Goal: Information Seeking & Learning: Find specific fact

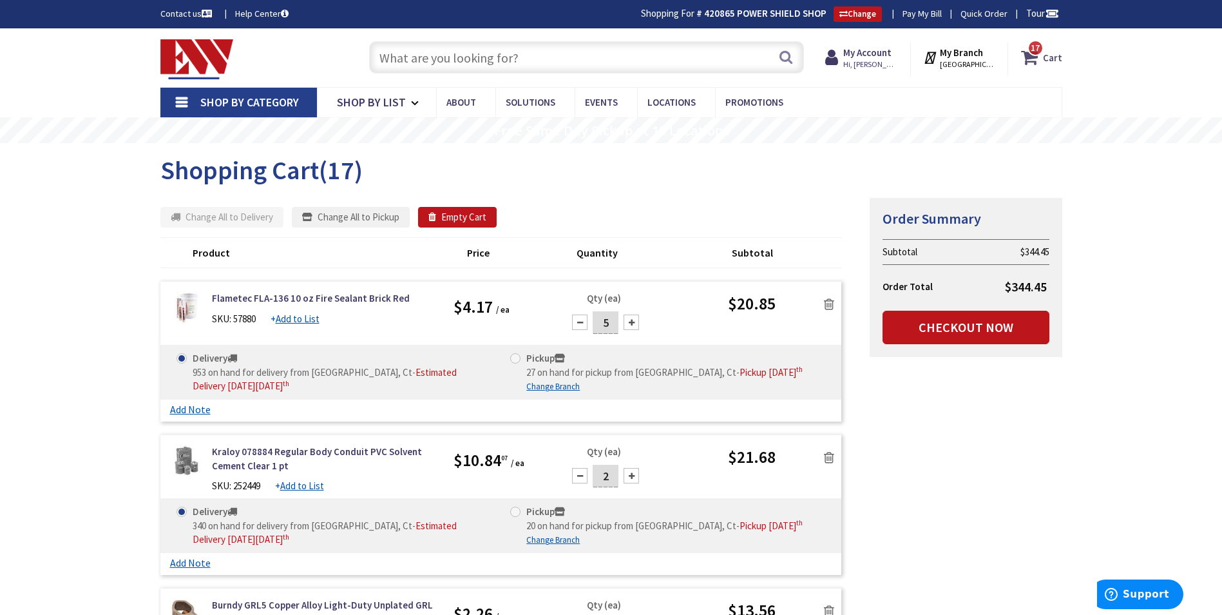
click at [1043, 57] on icon at bounding box center [1032, 57] width 22 height 23
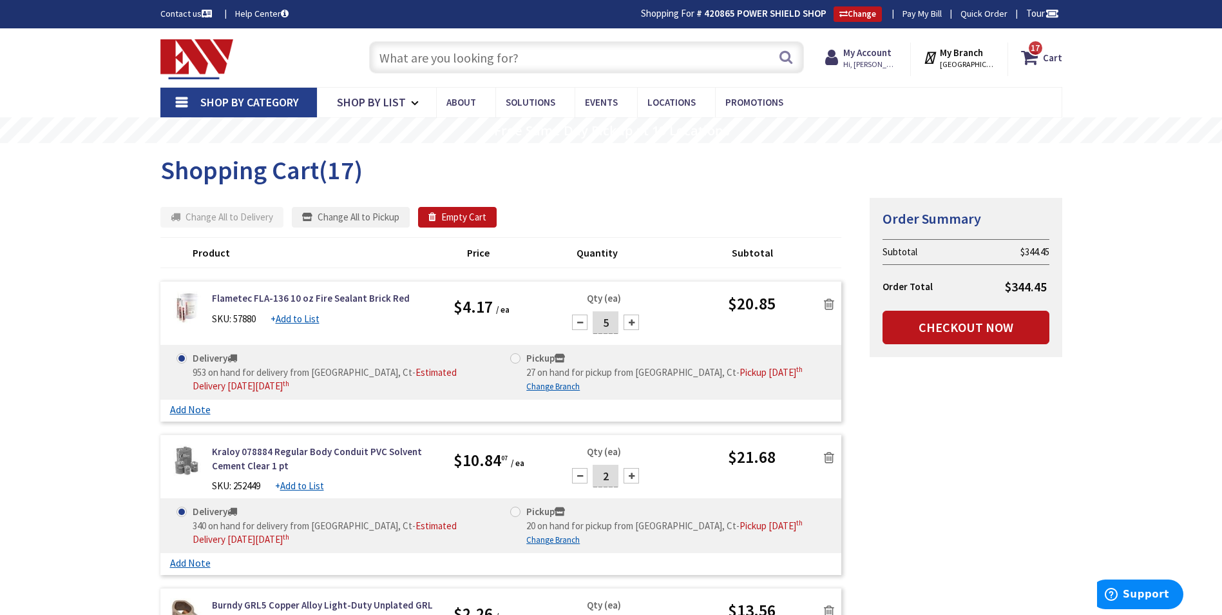
click at [503, 61] on input "text" at bounding box center [586, 57] width 435 height 32
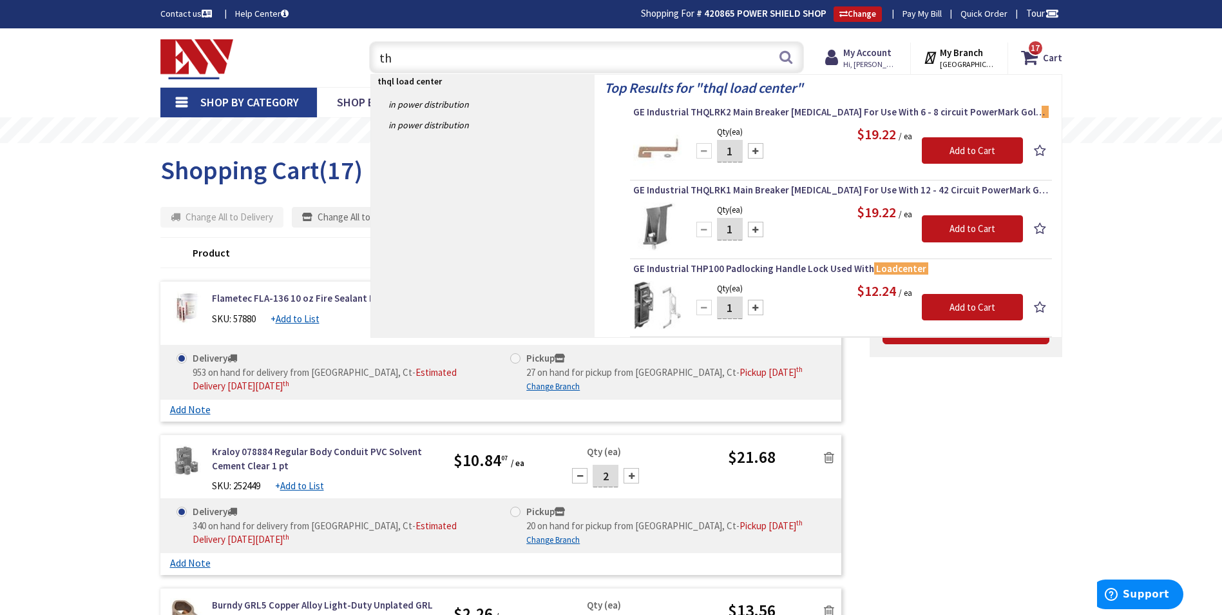
type input "t"
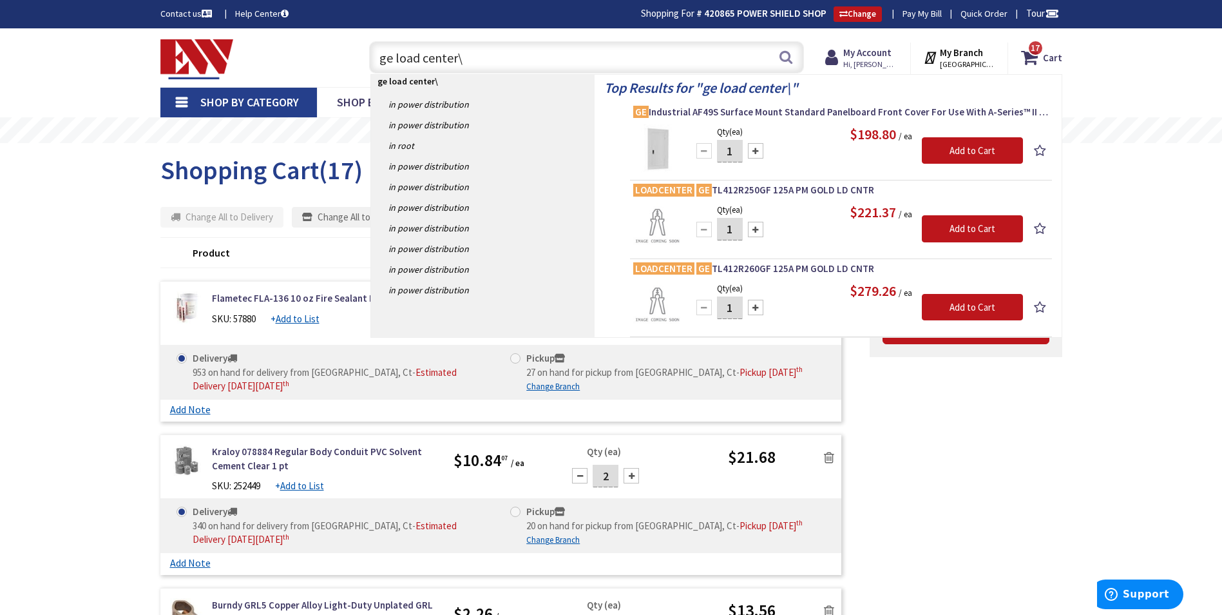
type input "ge load center"
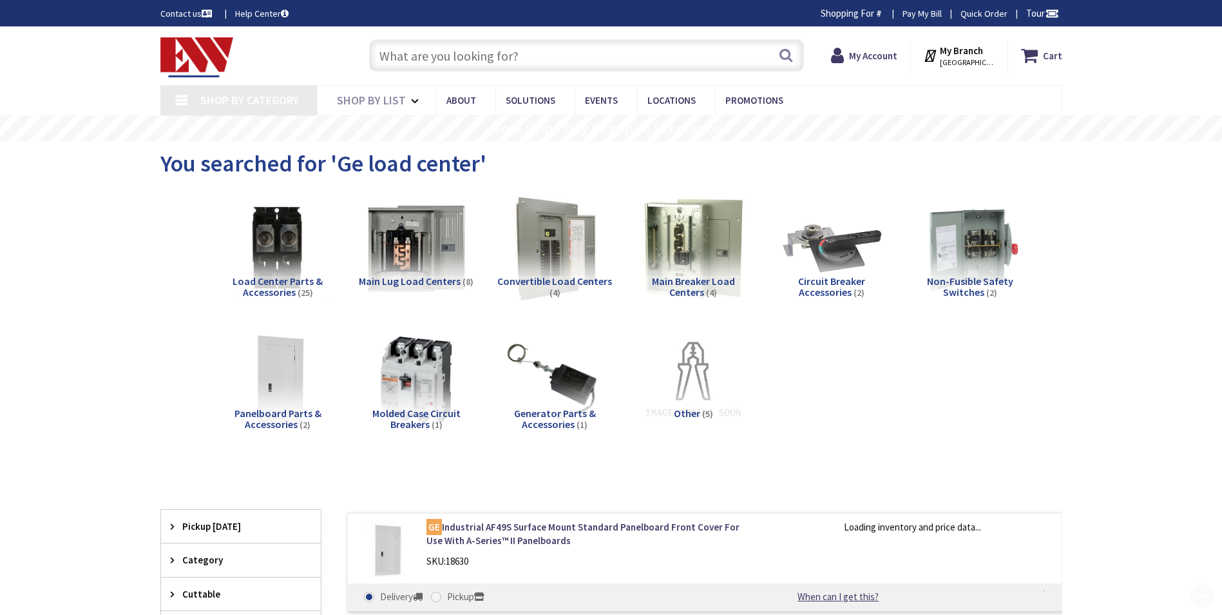
scroll to position [256, 0]
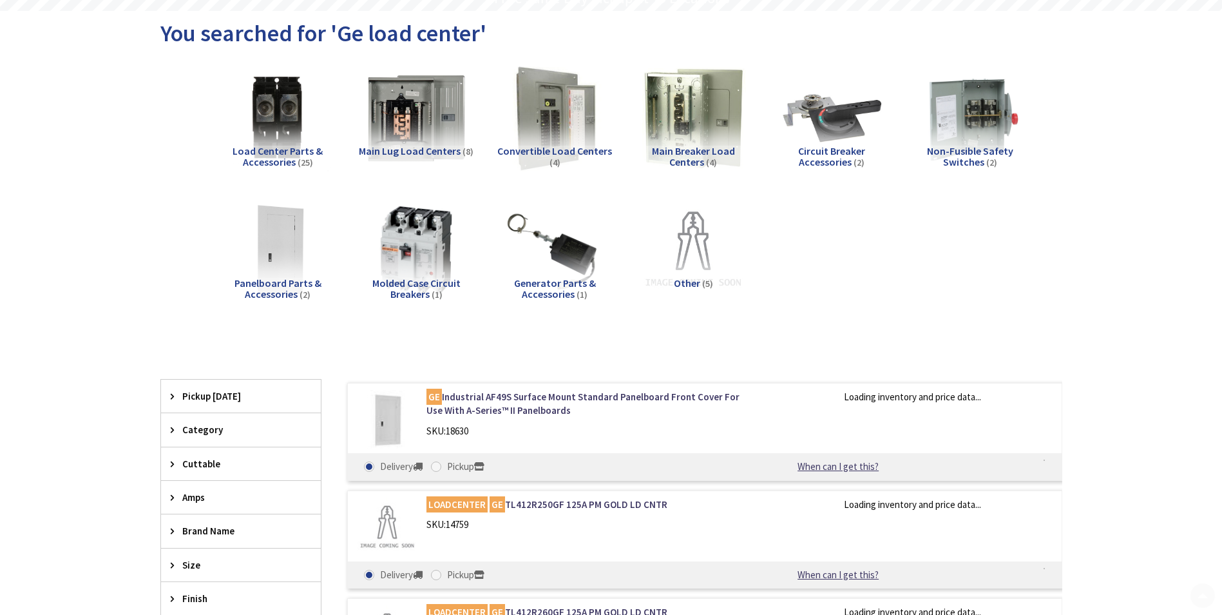
type input "[GEOGRAPHIC_DATA], [GEOGRAPHIC_DATA]"
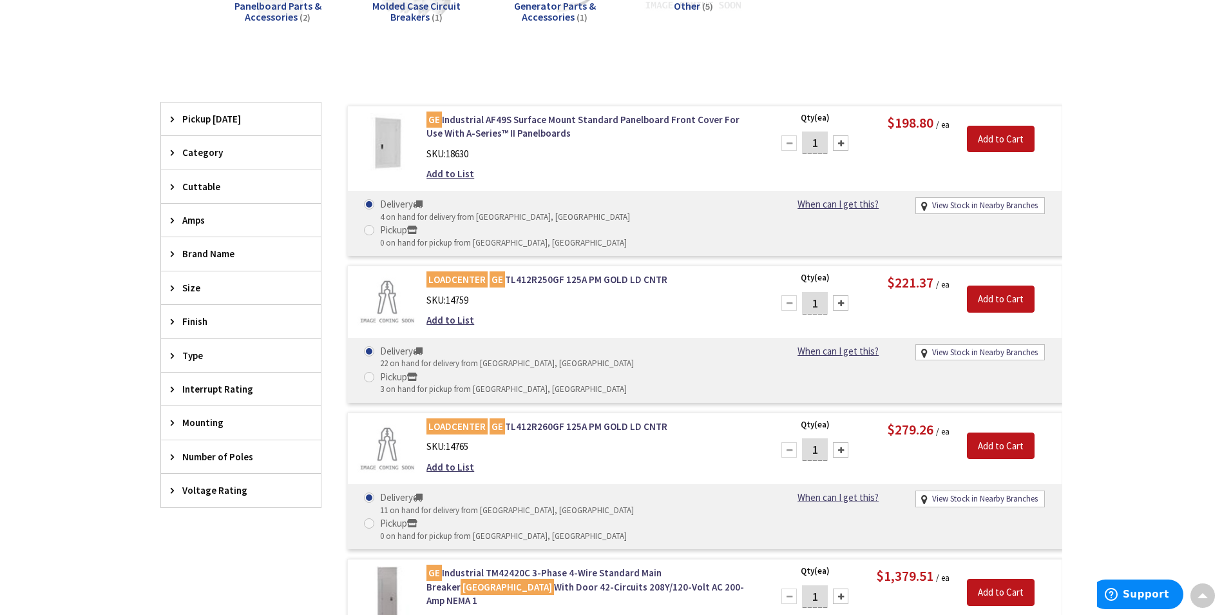
scroll to position [0, 0]
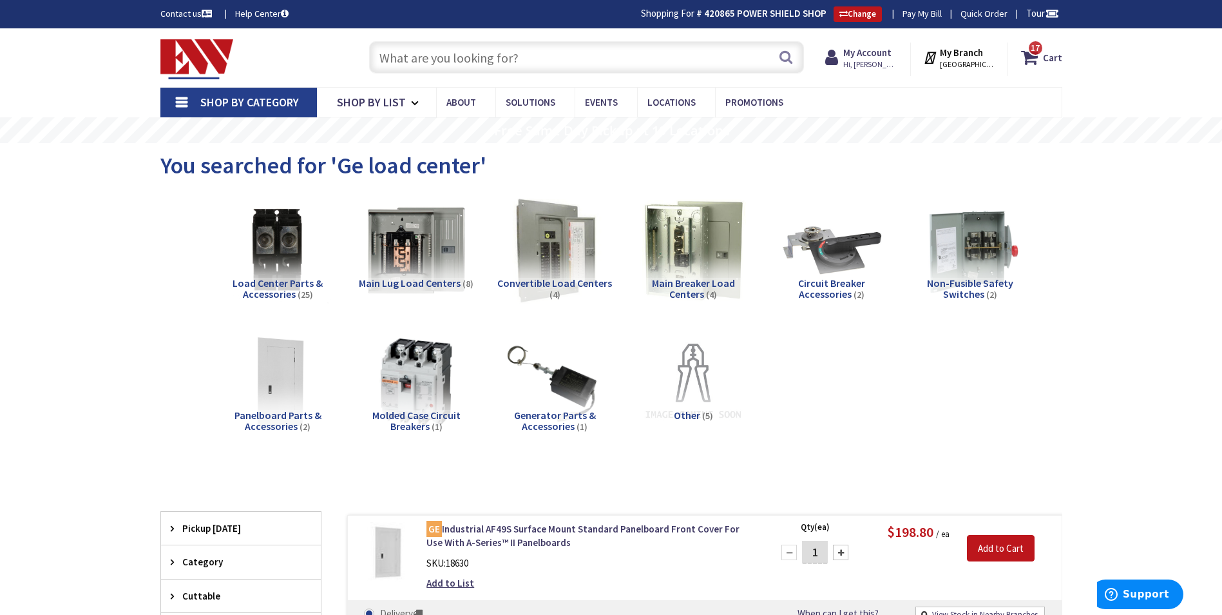
click at [421, 59] on input "text" at bounding box center [586, 57] width 435 height 32
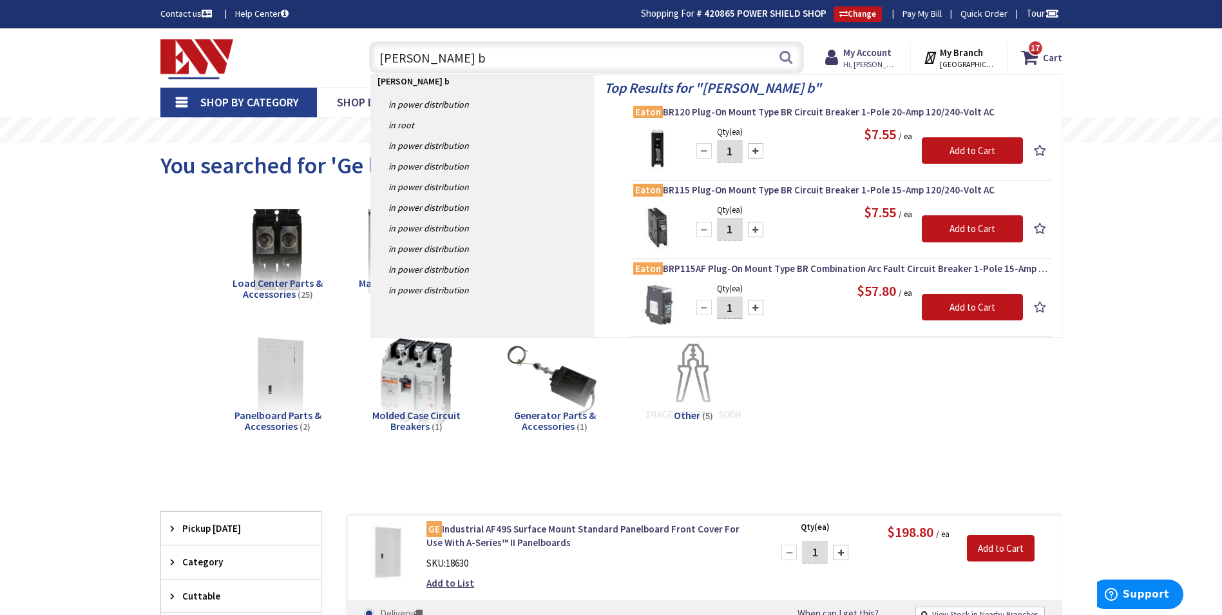
type input "eaton br"
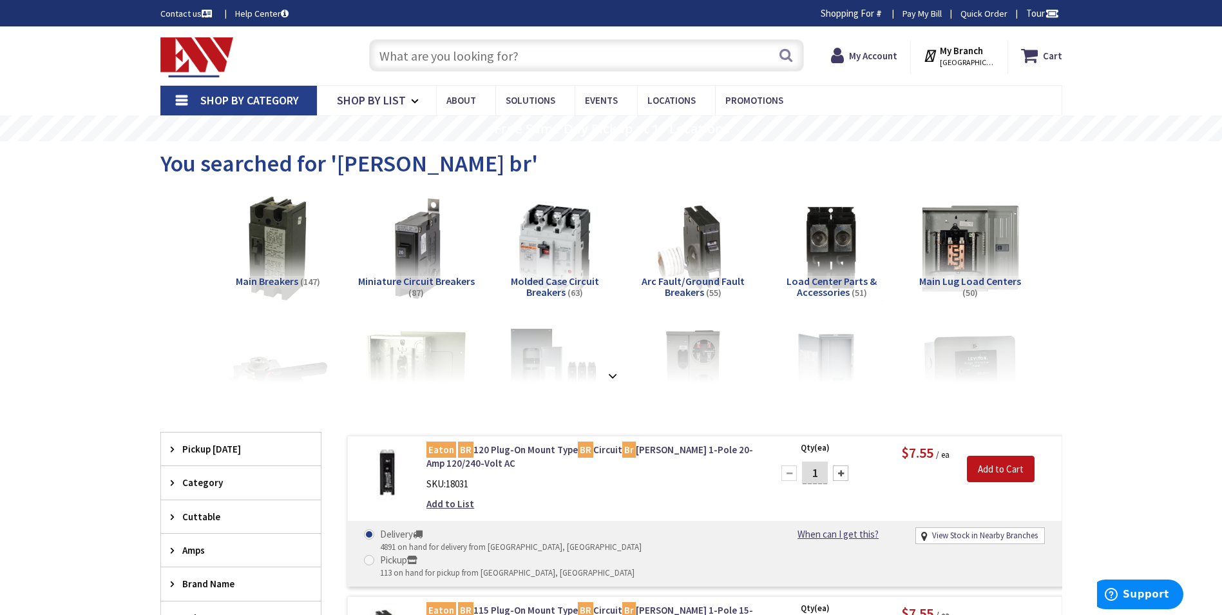
click at [463, 57] on input "text" at bounding box center [586, 55] width 435 height 32
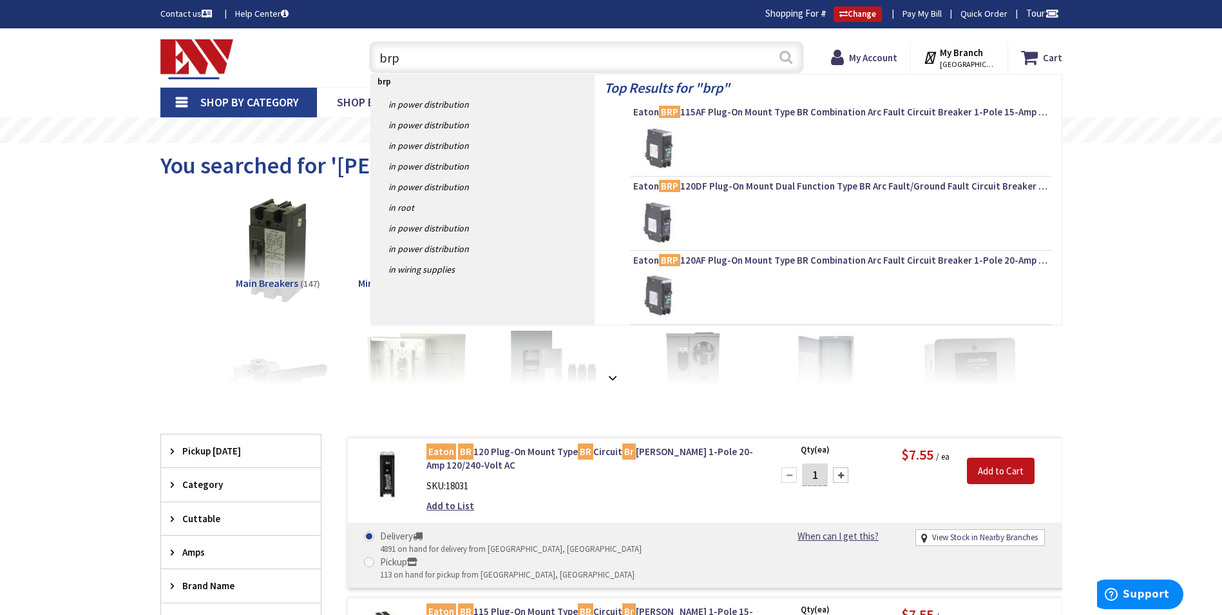
type input "brp"
click at [786, 57] on button "Search" at bounding box center [786, 57] width 17 height 29
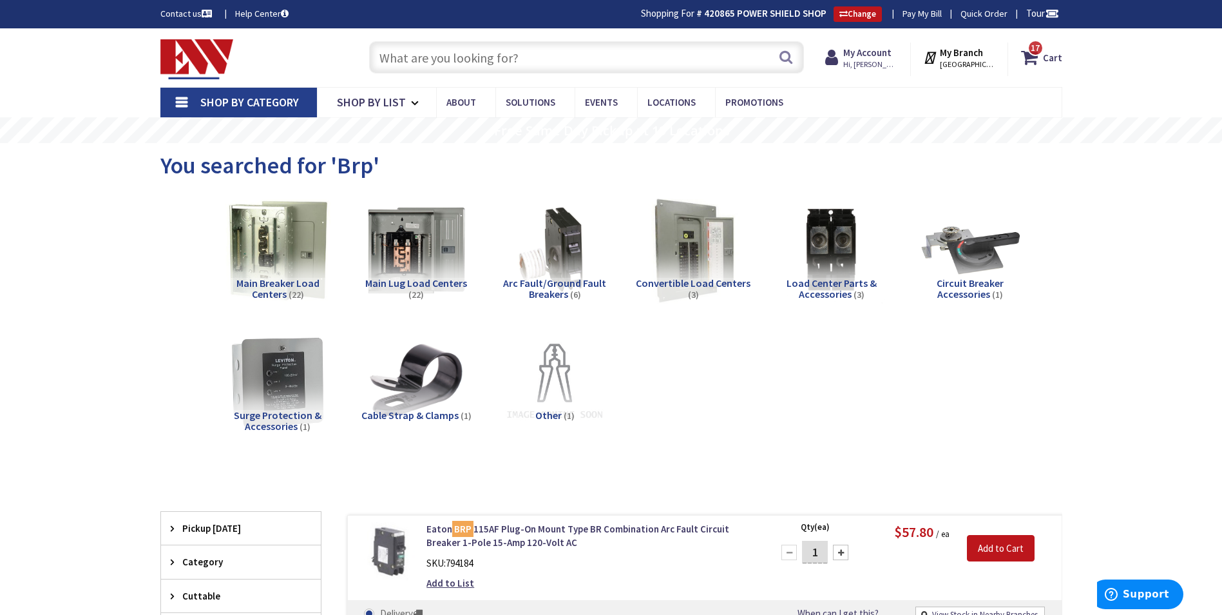
click at [593, 66] on input "text" at bounding box center [586, 57] width 435 height 32
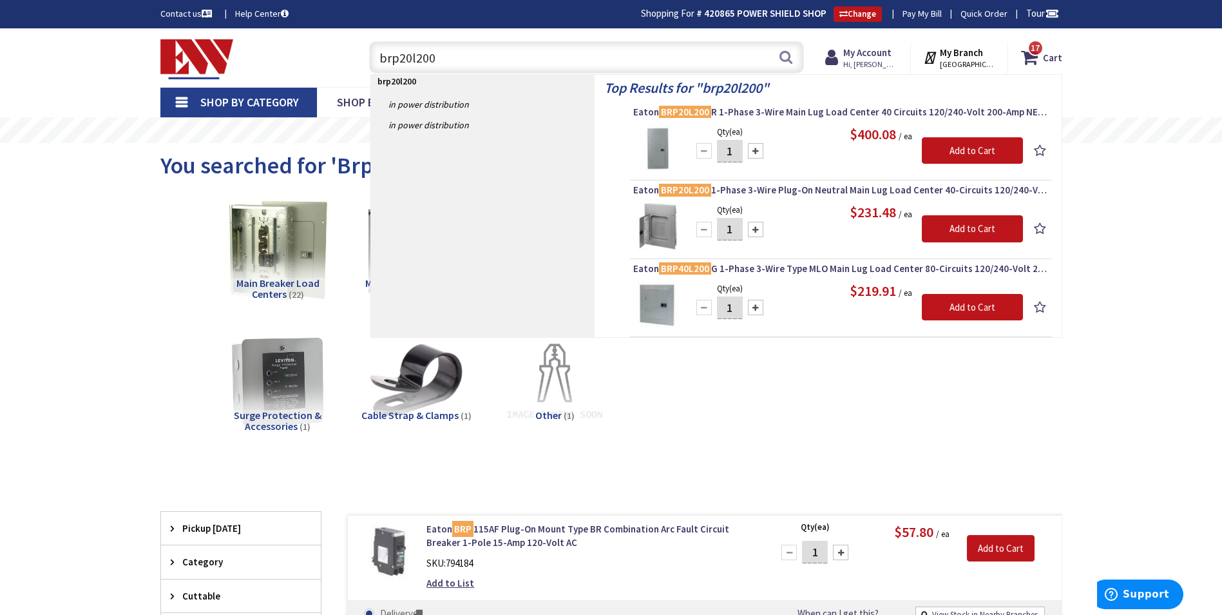
click at [410, 59] on input "brp20l200" at bounding box center [586, 57] width 435 height 32
click at [485, 52] on input "brp30l200" at bounding box center [586, 57] width 435 height 32
type input "b"
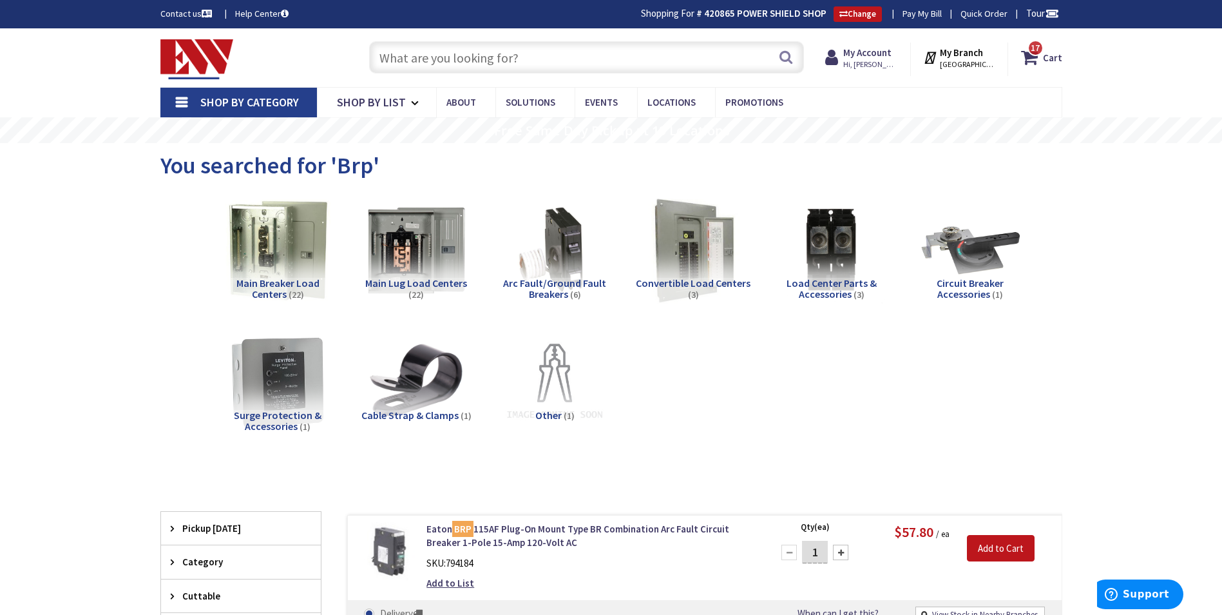
click at [430, 60] on input "text" at bounding box center [586, 57] width 435 height 32
paste input "PAL2020PA"
type input "PAL2020PA"
click at [780, 58] on button "Search" at bounding box center [786, 57] width 17 height 29
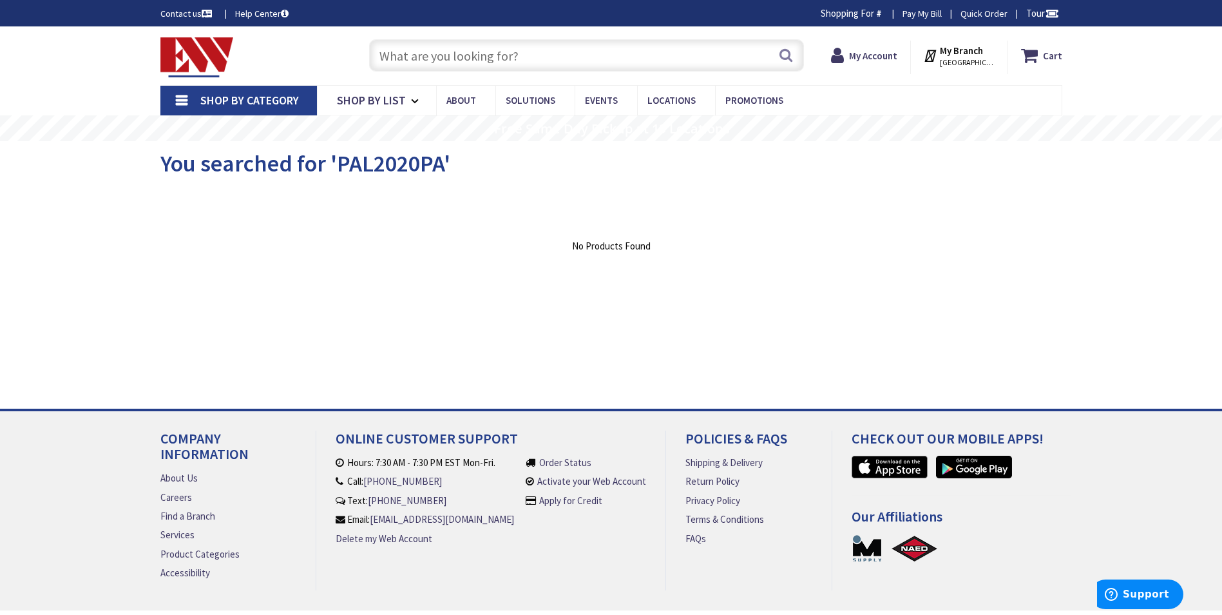
click at [417, 55] on input "text" at bounding box center [586, 55] width 435 height 32
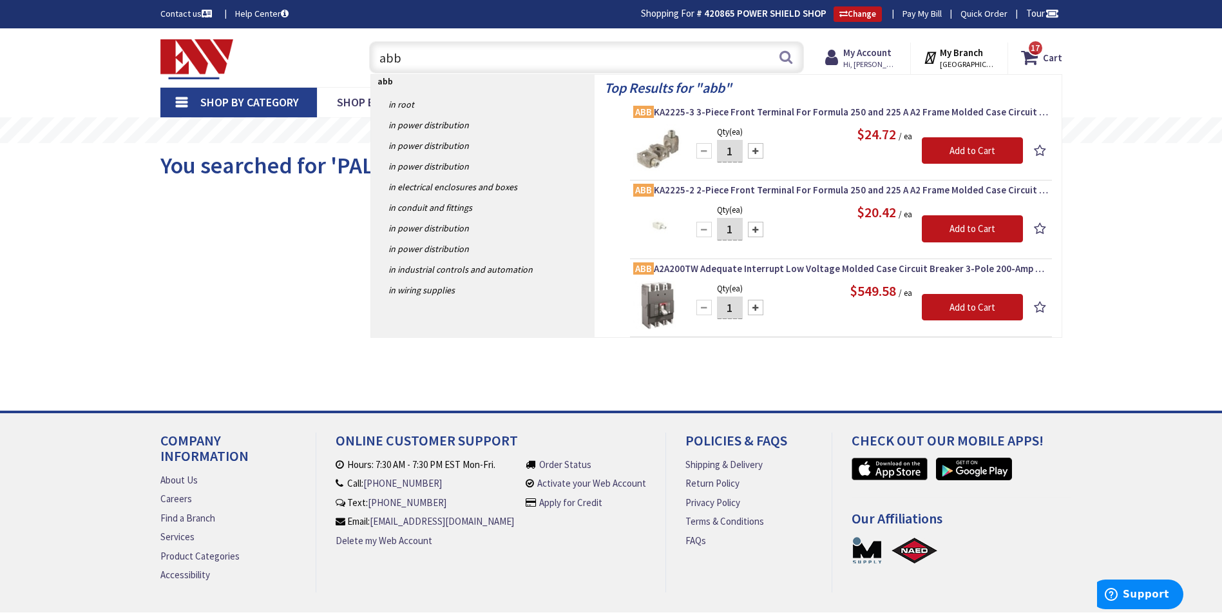
click at [405, 55] on input "abb" at bounding box center [586, 57] width 435 height 32
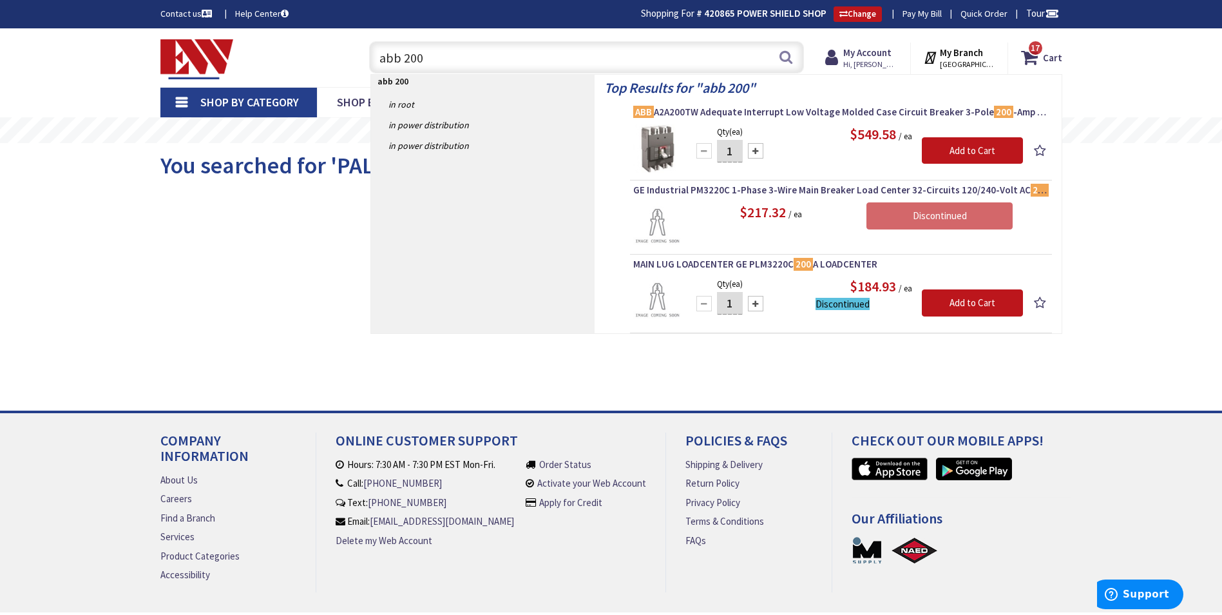
type input "abb 200"
